Goal: Task Accomplishment & Management: Manage account settings

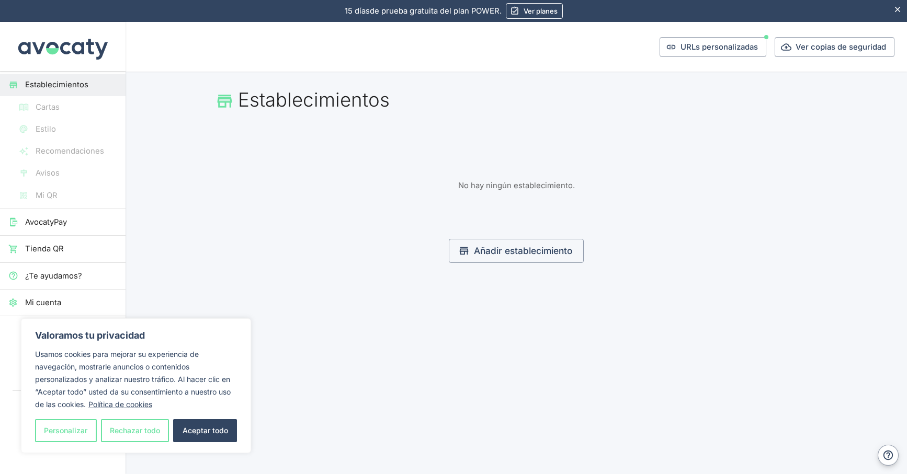
drag, startPoint x: 611, startPoint y: 54, endPoint x: 600, endPoint y: 55, distance: 11.0
click at [507, 255] on link "Añadir establecimiento" at bounding box center [516, 251] width 135 height 24
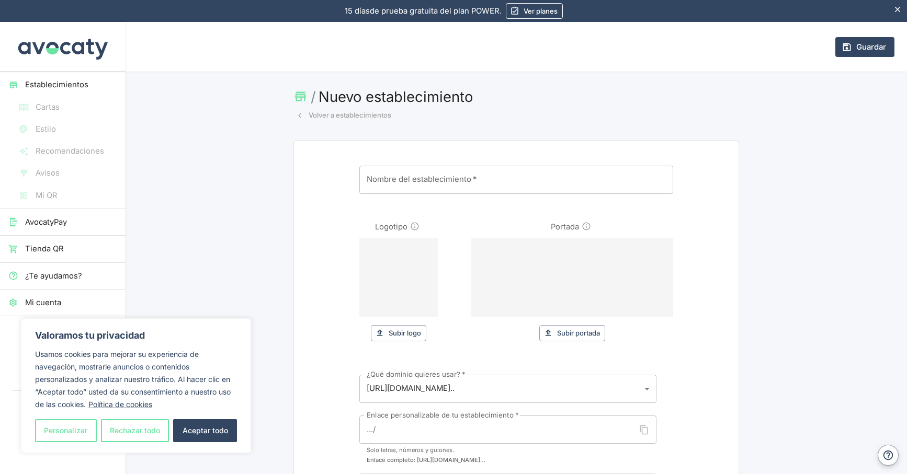
click at [477, 184] on input "Nombre del establecimiento   *" at bounding box center [516, 180] width 314 height 28
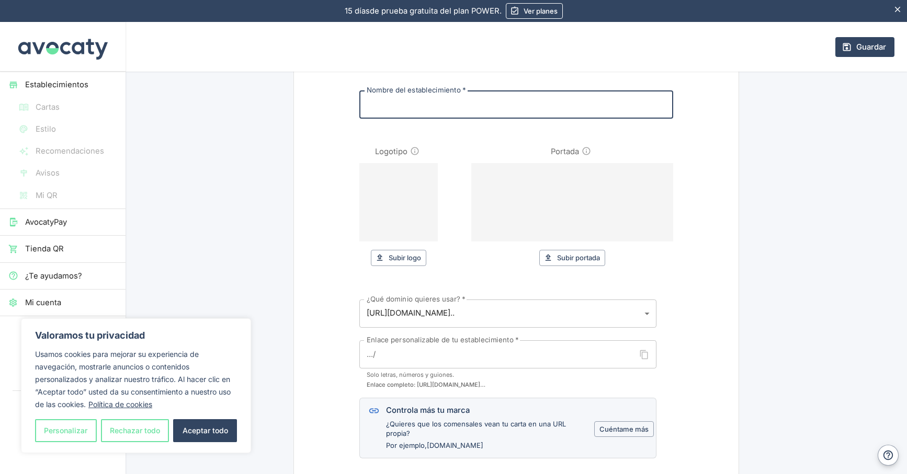
scroll to position [105, 0]
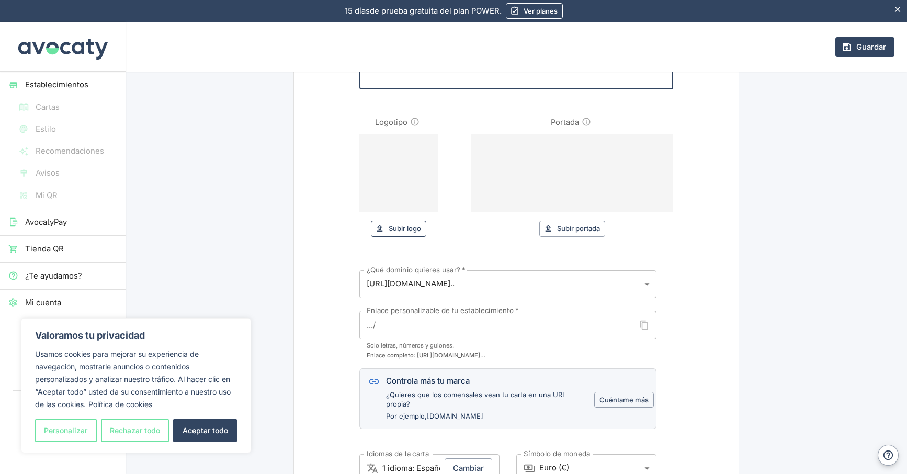
click at [407, 234] on button "Subir logo" at bounding box center [398, 229] width 55 height 16
type input "C:\fakepath\424dbb01-6719-4585-9d9c-a201421f131b.png"
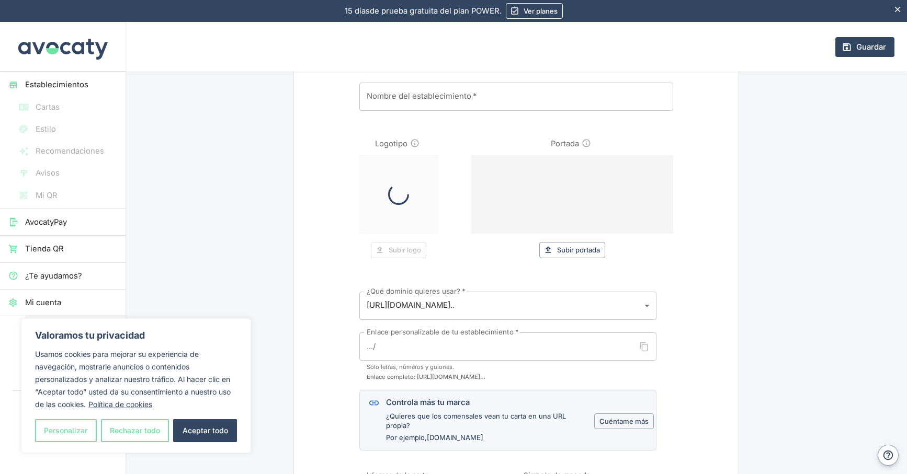
scroll to position [0, 0]
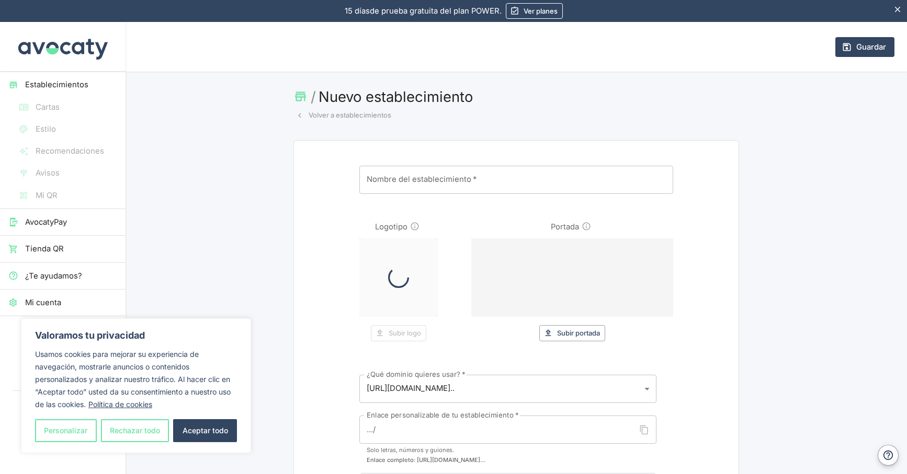
click at [452, 184] on input "Nombre del establecimiento   *" at bounding box center [516, 180] width 314 height 28
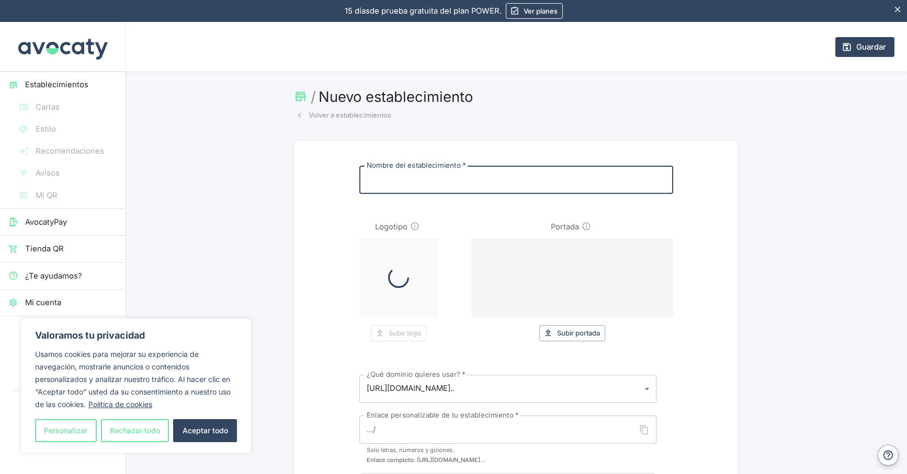
type input "f"
type input "fa"
type input "fae"
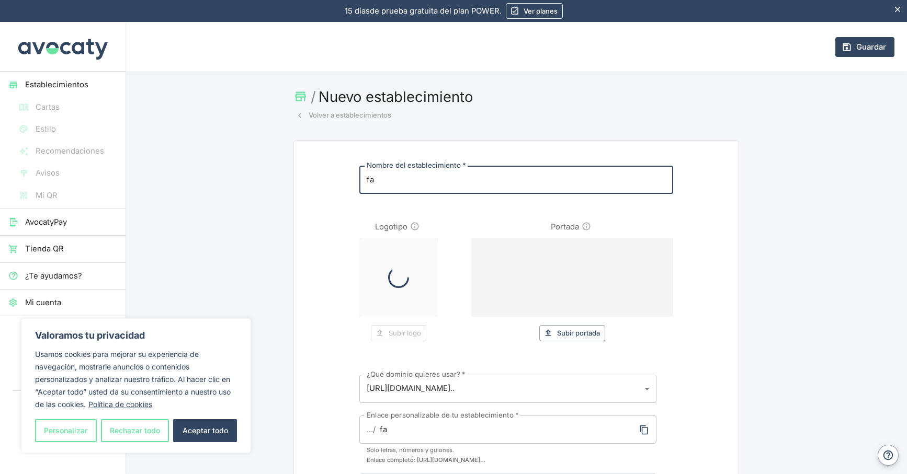
type input "fae"
type input "faes"
type input "faesa"
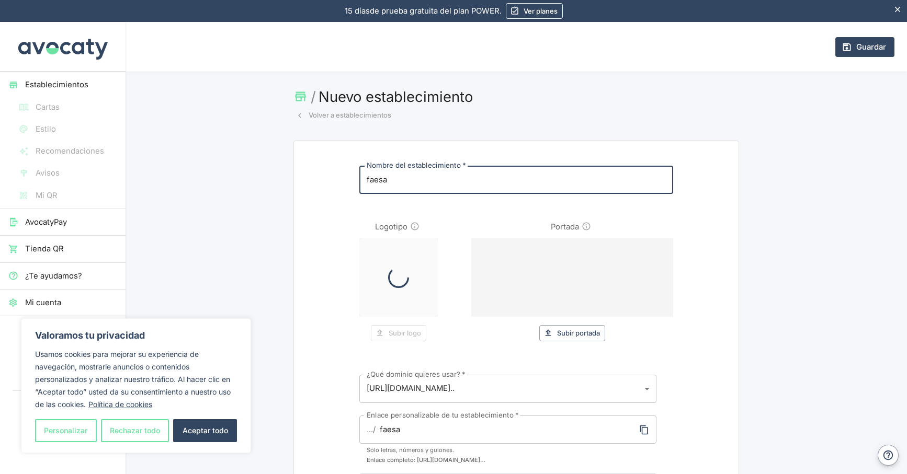
type input "faesae"
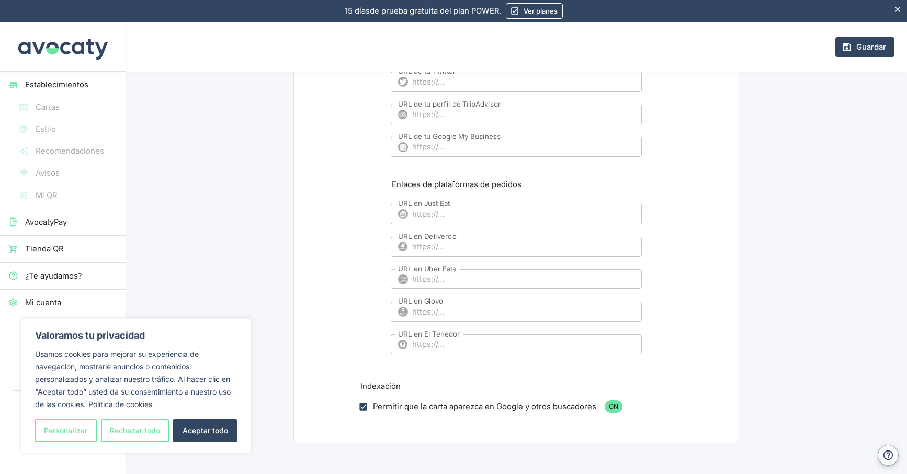
scroll to position [904, 0]
type input "faesae"
click at [853, 48] on button "Guardar" at bounding box center [864, 47] width 59 height 20
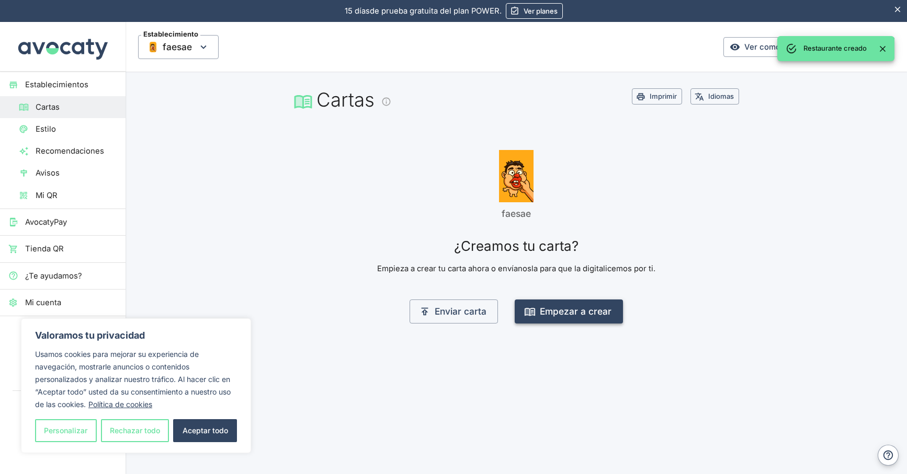
click at [569, 320] on button "Empezar a crear" at bounding box center [568, 312] width 108 height 24
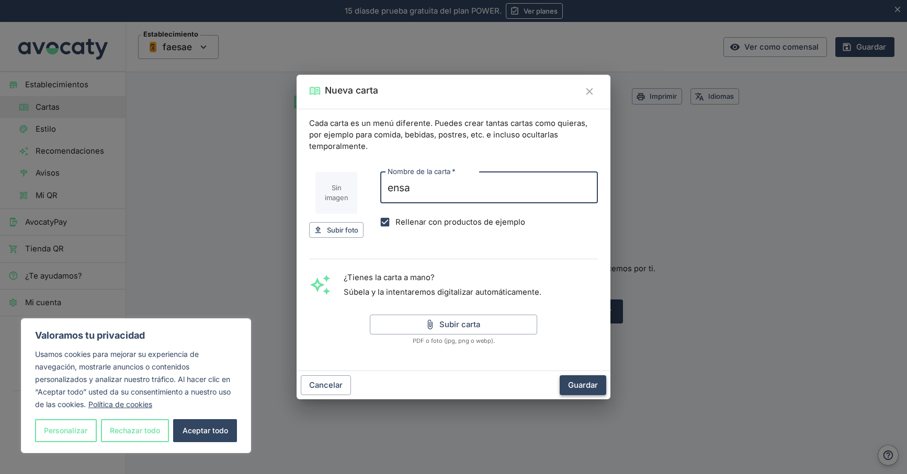
type input "ensa"
click at [581, 383] on button "Guardar" at bounding box center [582, 385] width 47 height 20
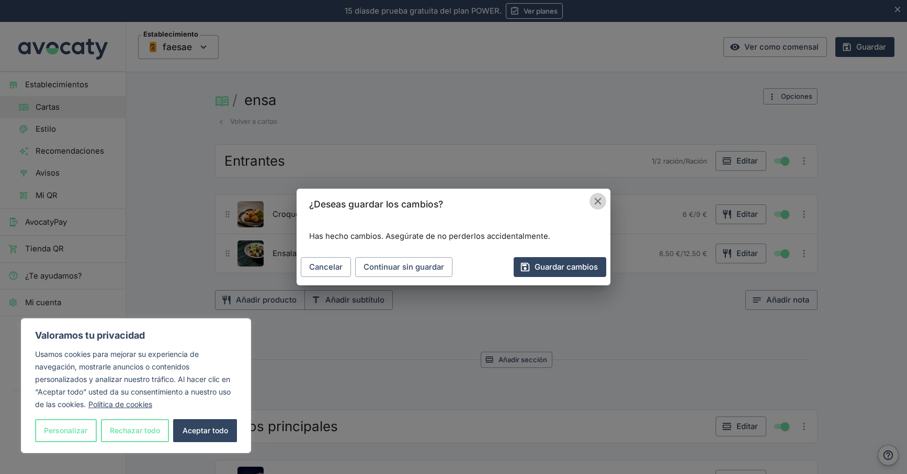
click at [598, 198] on icon "Cancelar" at bounding box center [598, 202] width 12 height 12
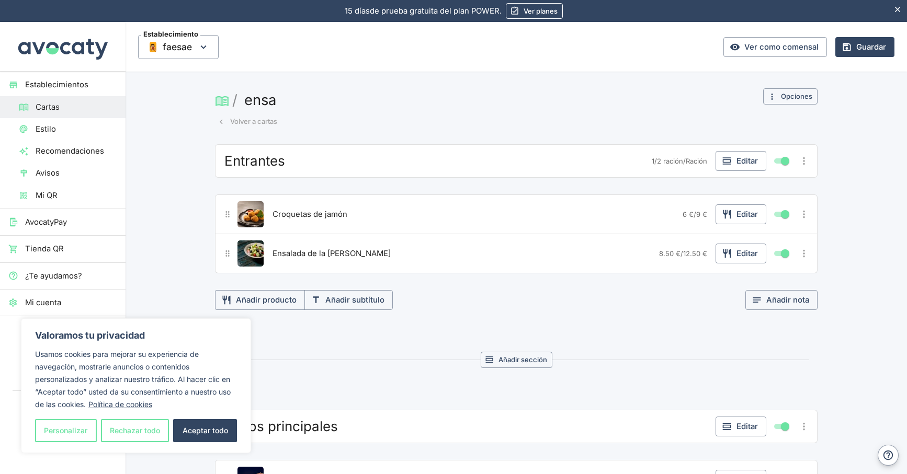
click at [210, 120] on div "/ ensa Volver a cartas Opciones" at bounding box center [515, 116] width 627 height 56
click at [220, 123] on icon "button" at bounding box center [220, 121] width 9 height 9
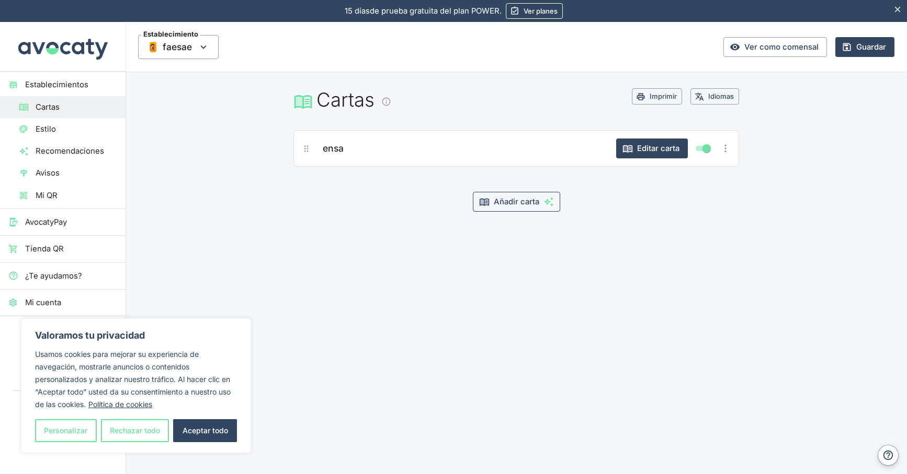
click at [498, 206] on button "Añadir carta" at bounding box center [516, 202] width 87 height 20
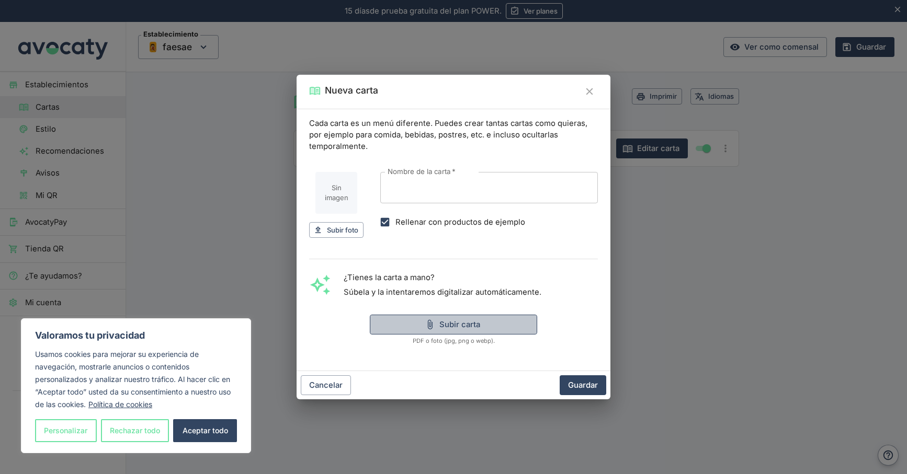
click at [452, 323] on button "Subir carta" at bounding box center [453, 325] width 167 height 20
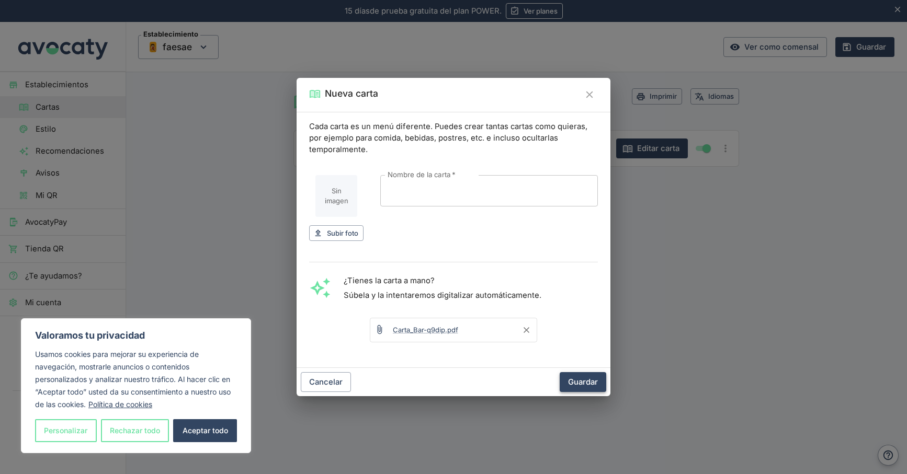
click at [577, 382] on button "Guardar" at bounding box center [582, 382] width 47 height 20
type input "esa"
click at [586, 377] on button "Guardar" at bounding box center [582, 382] width 47 height 20
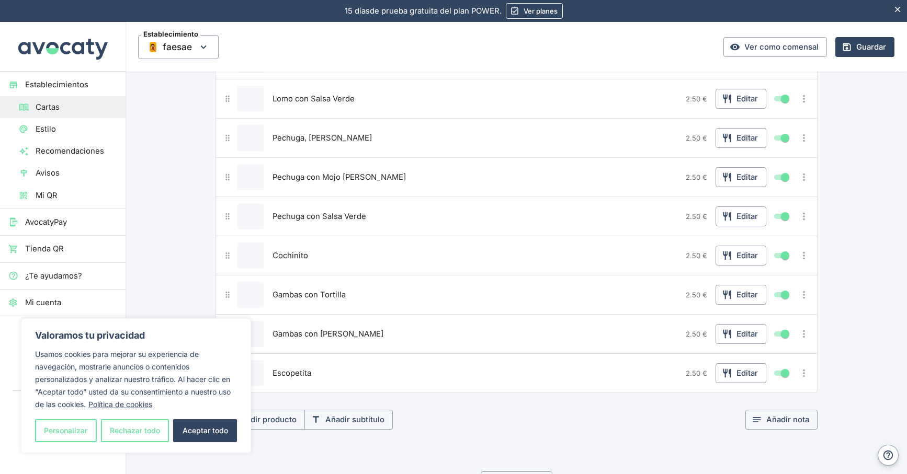
scroll to position [105, 0]
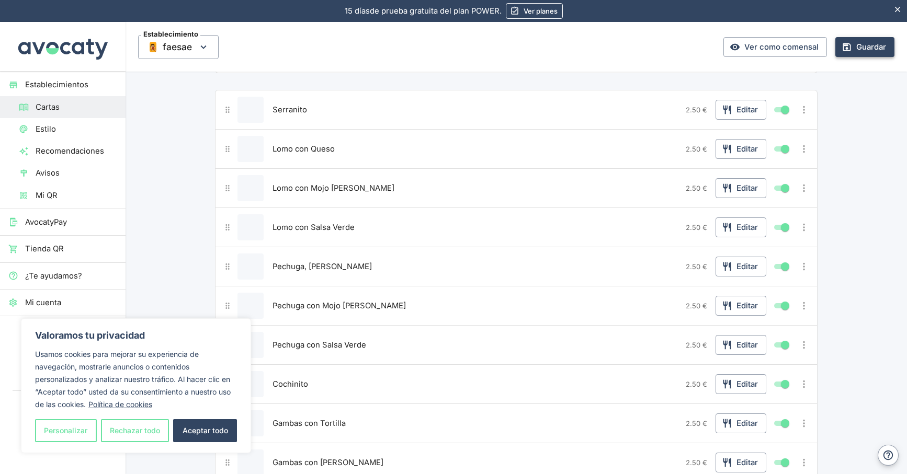
click at [861, 55] on button "Guardar" at bounding box center [864, 47] width 59 height 20
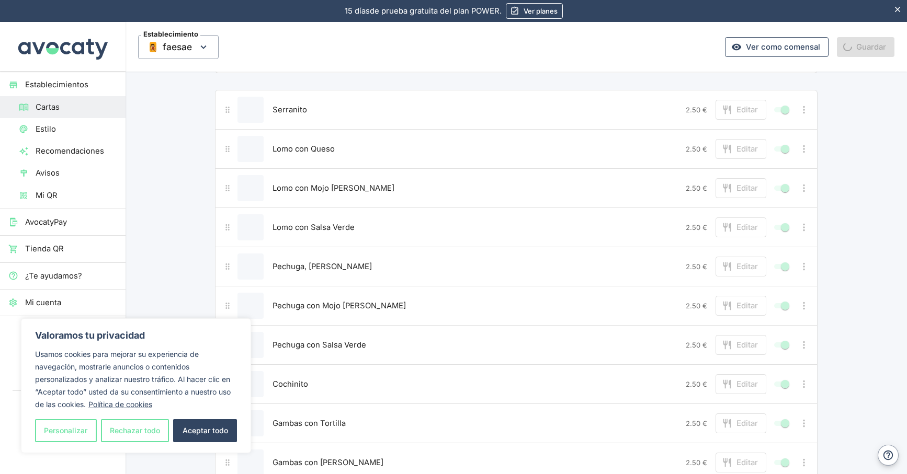
click at [796, 45] on link "Ver como comensal" at bounding box center [777, 47] width 104 height 20
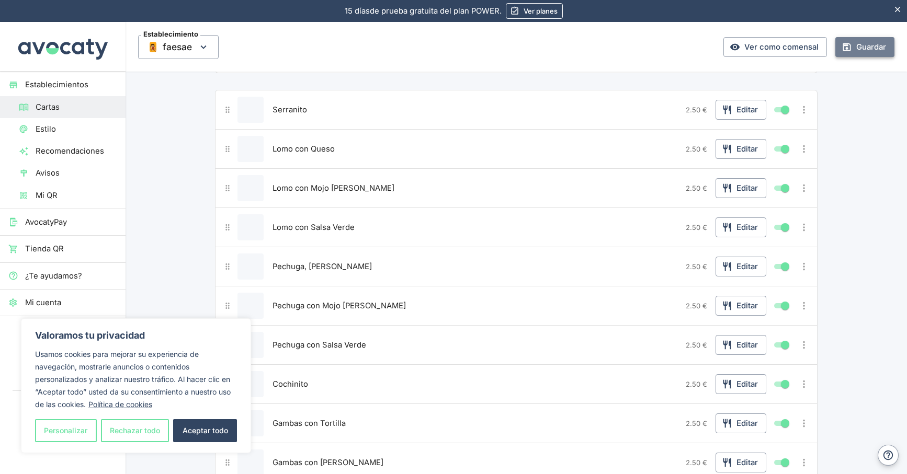
click at [846, 55] on button "Guardar" at bounding box center [864, 47] width 59 height 20
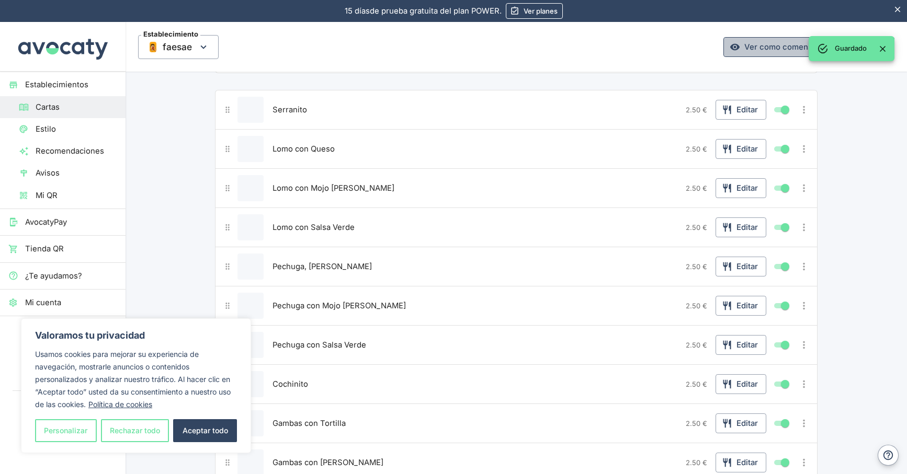
click at [763, 45] on link "Ver como comensal" at bounding box center [775, 47] width 104 height 20
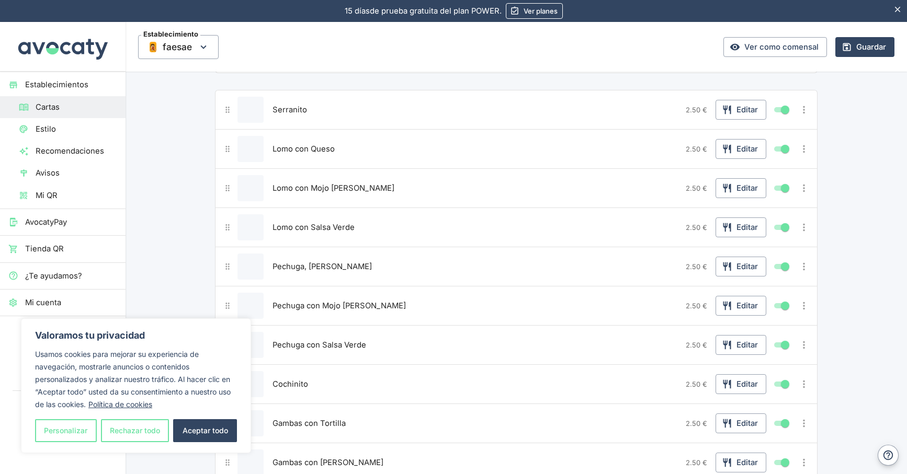
click at [32, 198] on div at bounding box center [27, 196] width 17 height 10
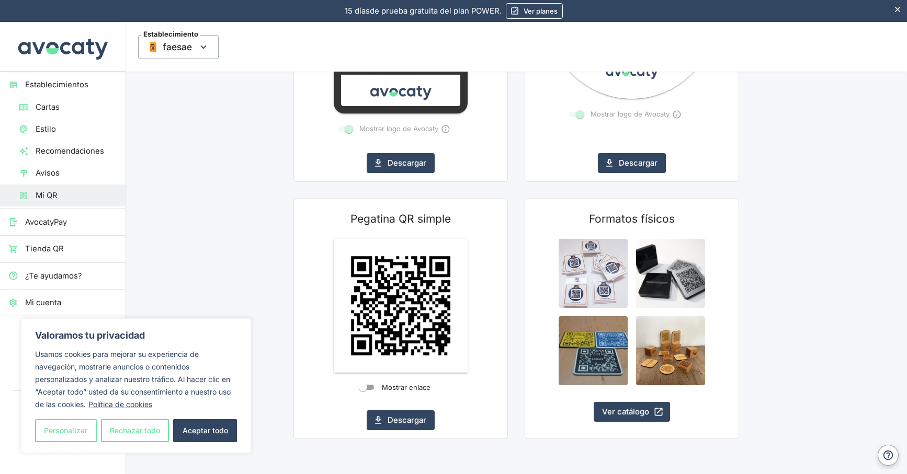
scroll to position [354, 0]
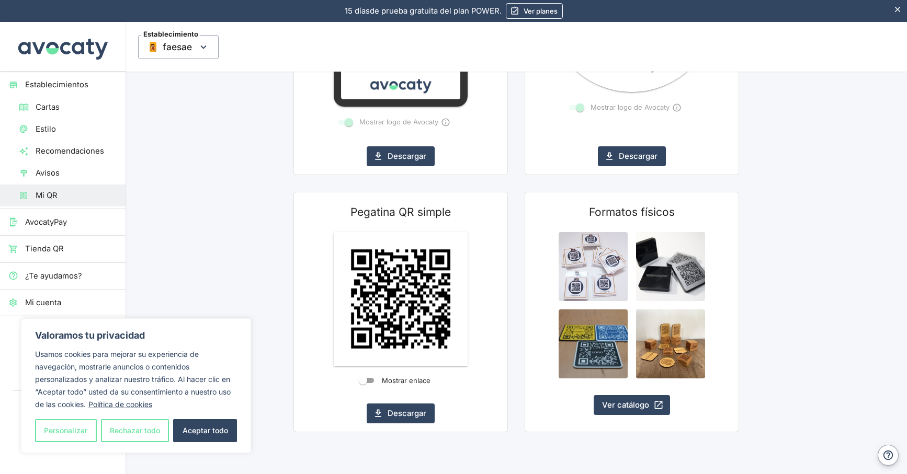
click at [363, 377] on input "Mostrar enlace" at bounding box center [363, 380] width 38 height 13
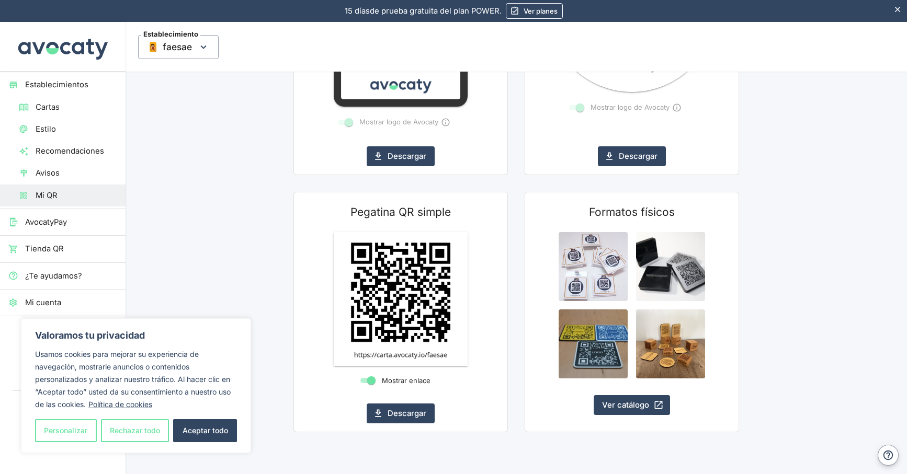
click at [363, 379] on input "Mostrar enlace" at bounding box center [371, 380] width 38 height 13
checkbox input "false"
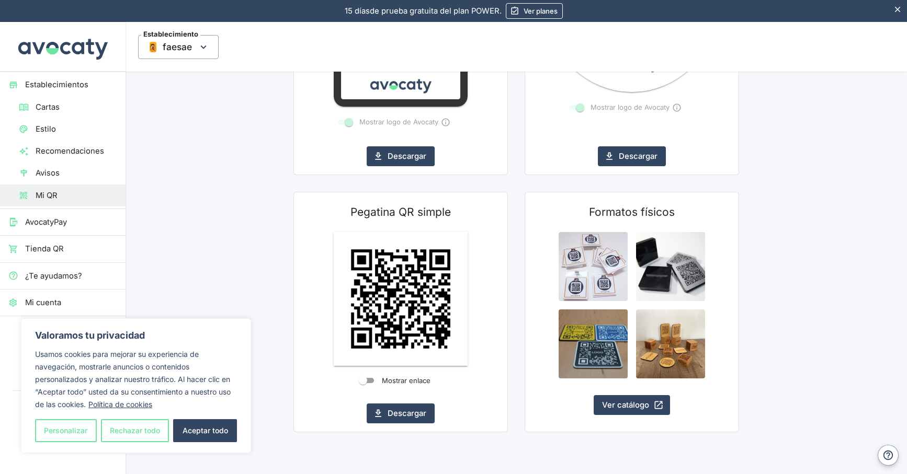
click at [72, 89] on span "Establecimientos" at bounding box center [71, 85] width 92 height 12
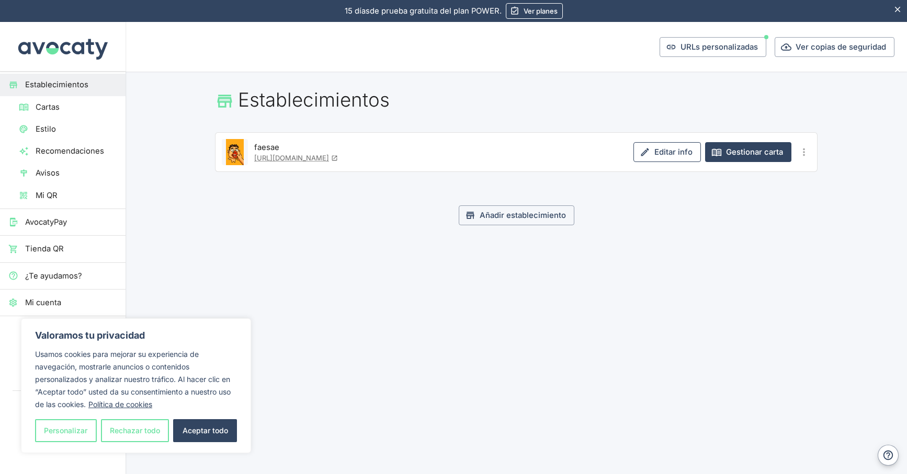
click at [673, 152] on link "Editar info" at bounding box center [666, 152] width 67 height 20
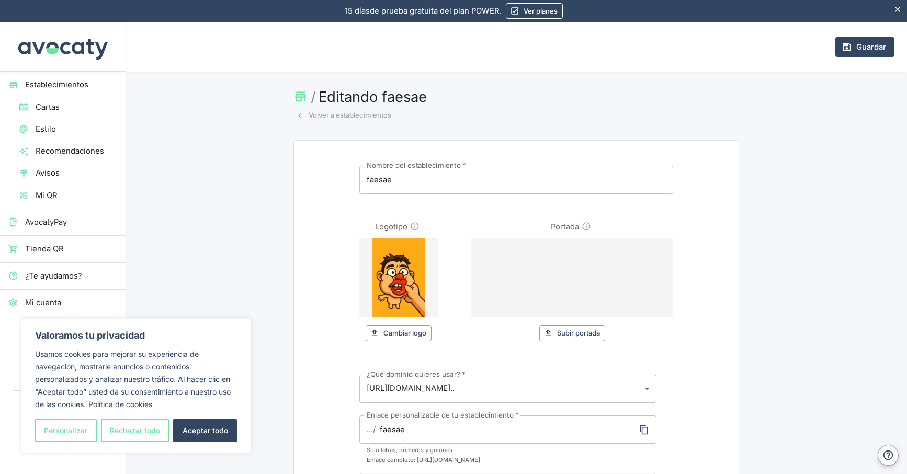
click at [45, 49] on img at bounding box center [63, 46] width 94 height 49
click at [895, 13] on icon "Esconder aviso" at bounding box center [897, 10] width 10 height 10
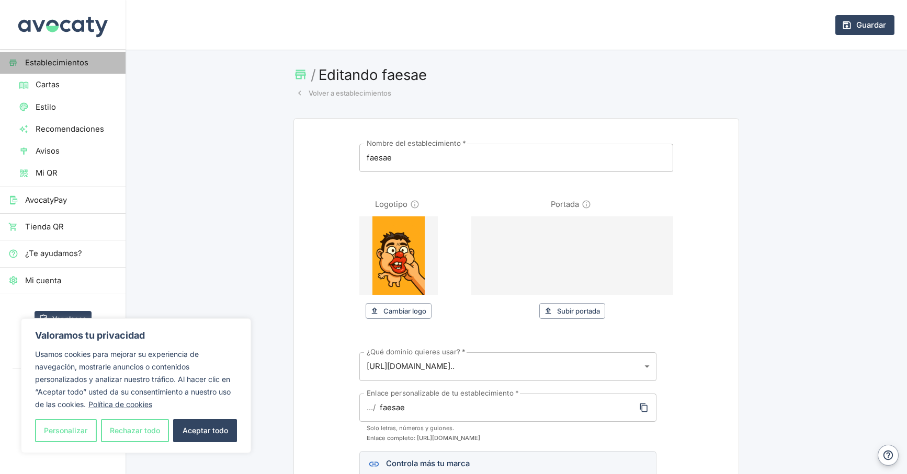
click at [40, 72] on link "Establecimientos" at bounding box center [62, 63] width 125 height 22
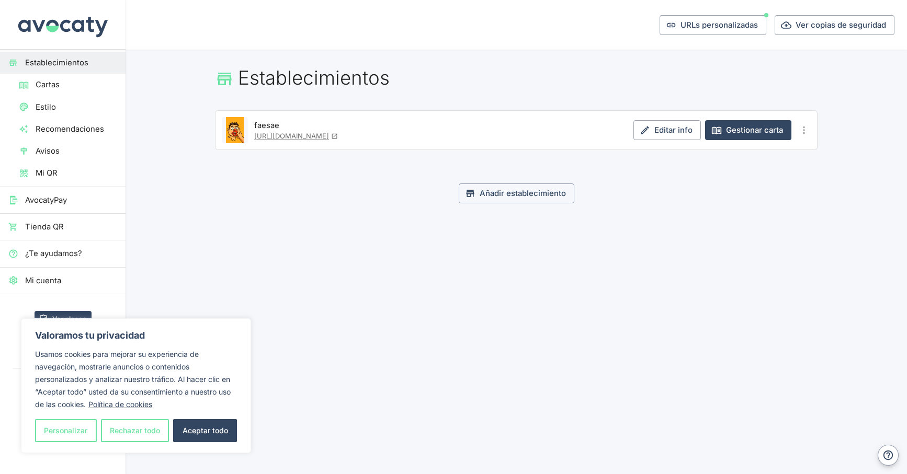
click at [54, 204] on span "AvocatyPay" at bounding box center [71, 200] width 92 height 12
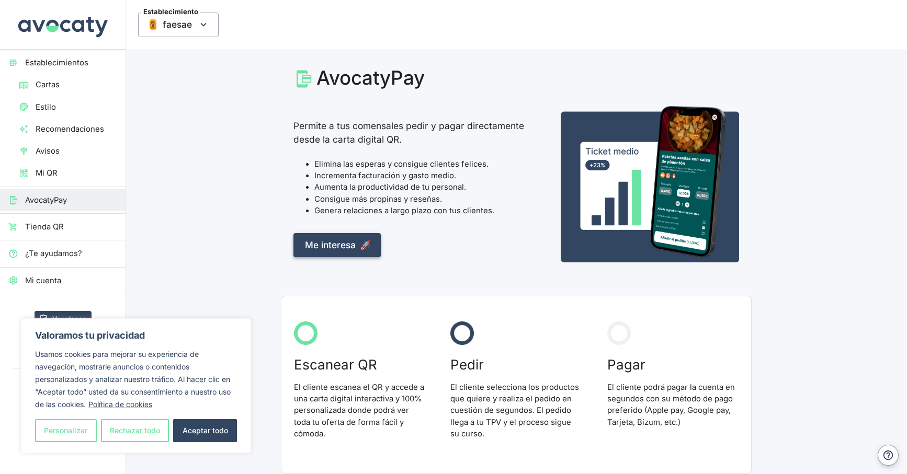
click at [327, 243] on link "Me interesa 🚀" at bounding box center [336, 245] width 87 height 24
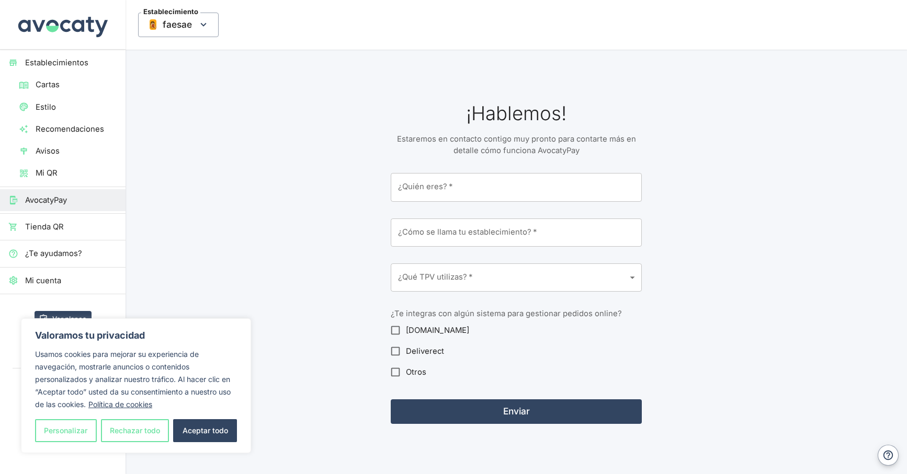
scroll to position [1458, 0]
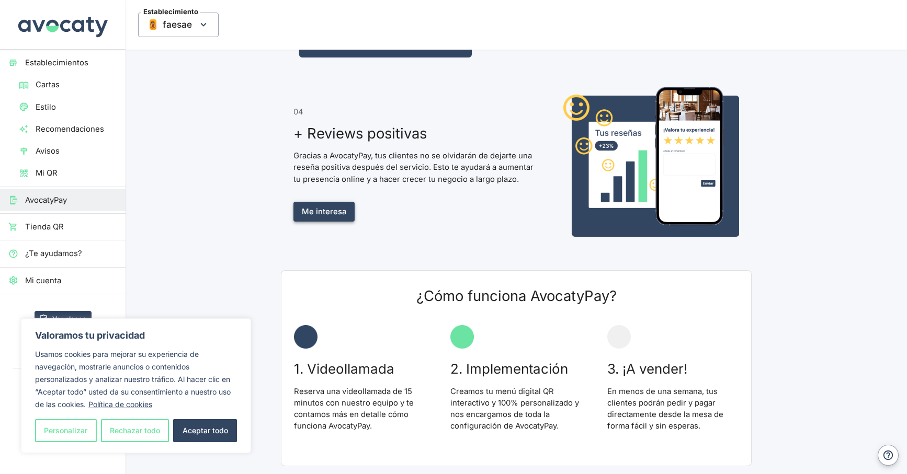
click at [322, 210] on link "Me interesa" at bounding box center [323, 212] width 61 height 20
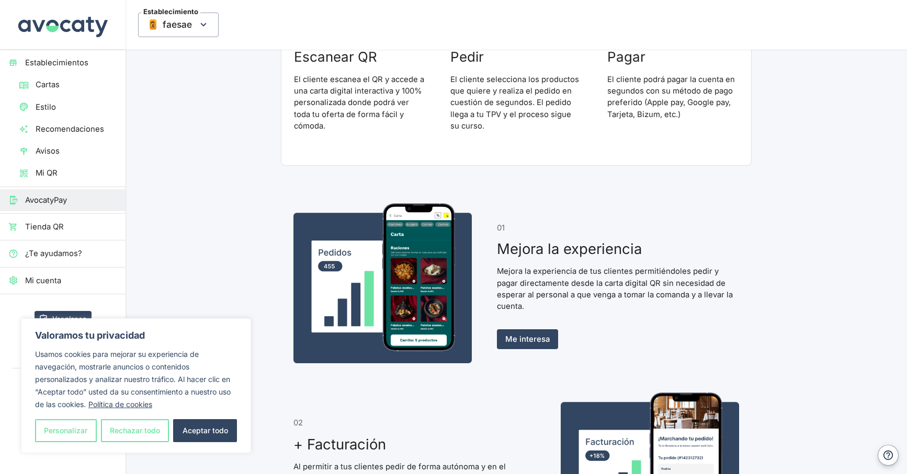
click at [422, 262] on img at bounding box center [382, 283] width 178 height 160
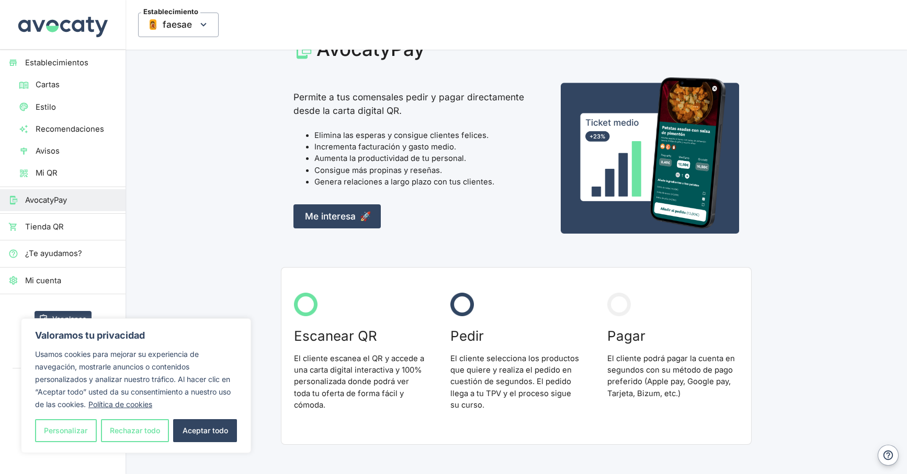
scroll to position [0, 0]
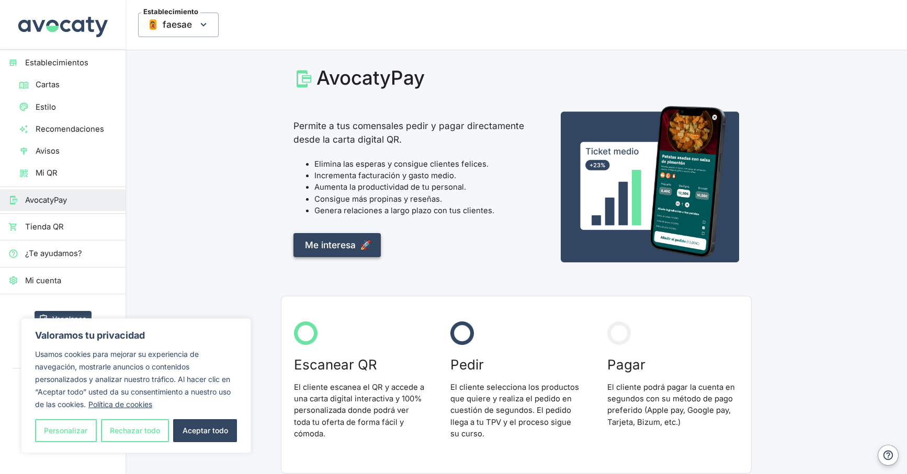
click at [369, 249] on link "Me interesa 🚀" at bounding box center [336, 245] width 87 height 24
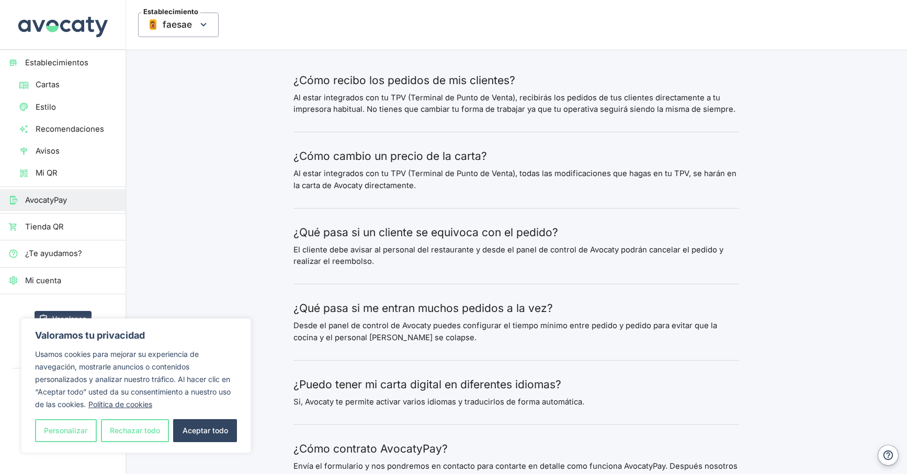
scroll to position [1873, 0]
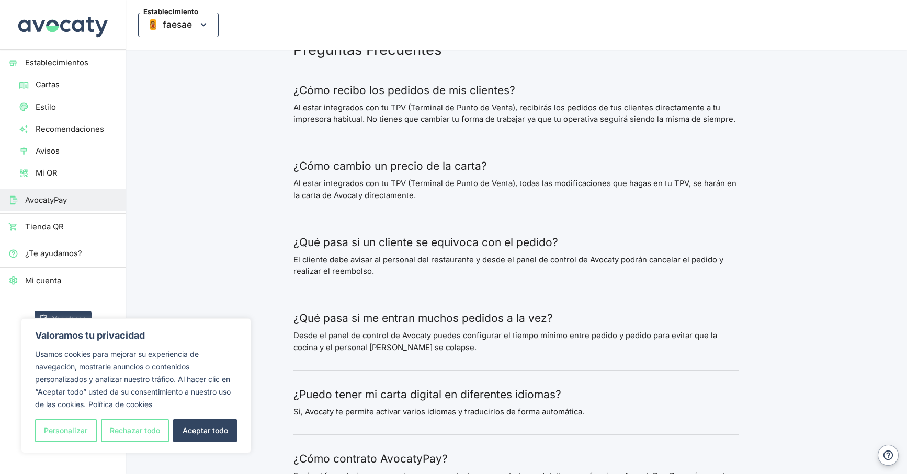
click at [172, 27] on span "faesae" at bounding box center [177, 25] width 33 height 16
click at [163, 84] on div at bounding box center [155, 88] width 19 height 10
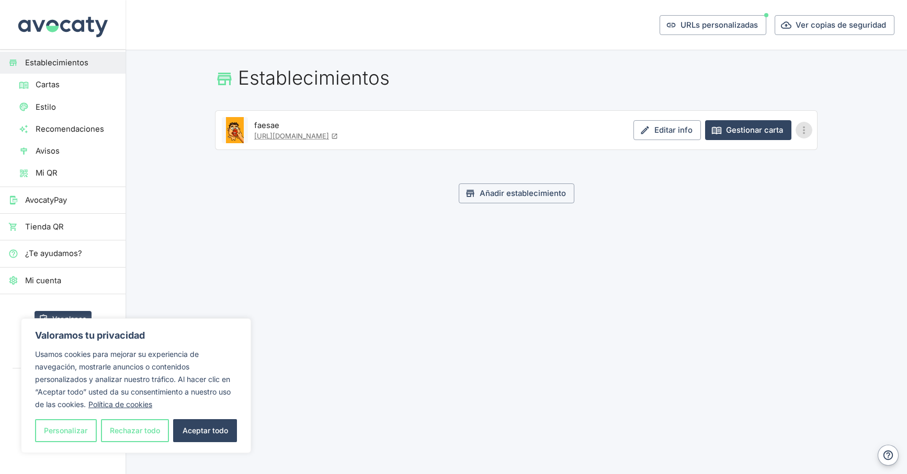
click at [804, 132] on icon "Más opciones" at bounding box center [804, 130] width 12 height 12
click at [727, 166] on span "Eliminar establecimiento" at bounding box center [758, 170] width 94 height 12
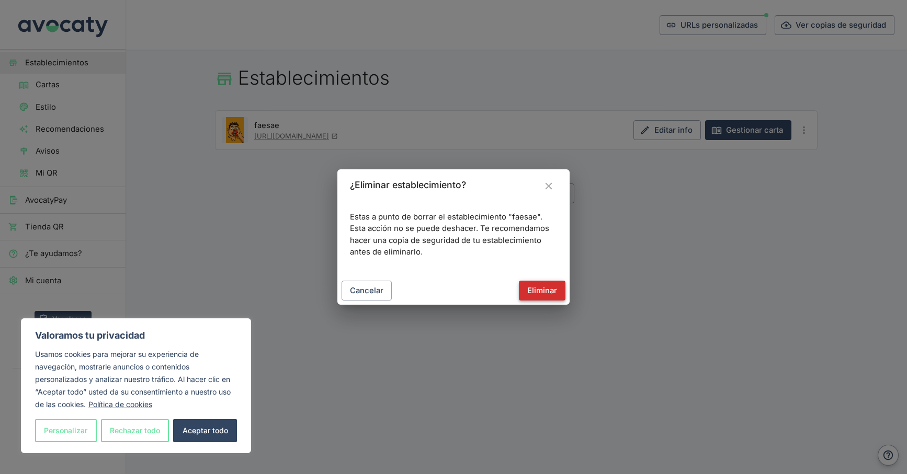
click at [539, 287] on button "Eliminar" at bounding box center [542, 291] width 47 height 20
